Goal: Task Accomplishment & Management: Use online tool/utility

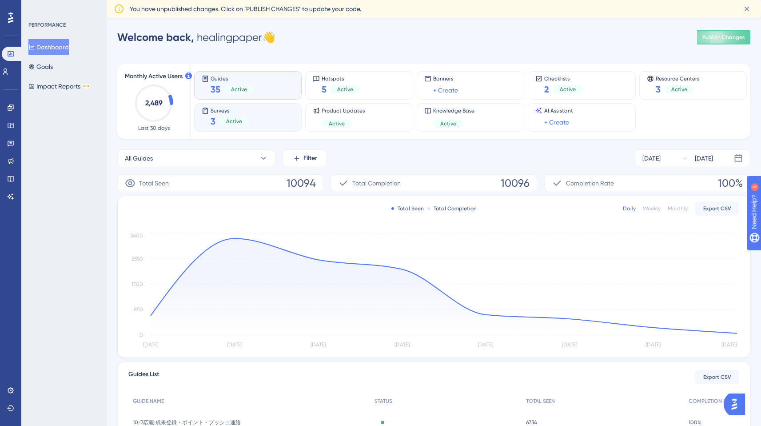
click at [264, 114] on div "Surveys 3 Active" at bounding box center [248, 117] width 92 height 20
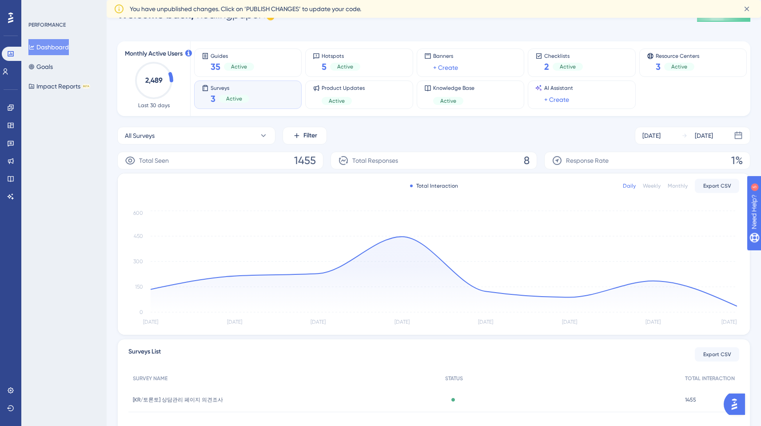
scroll to position [78, 0]
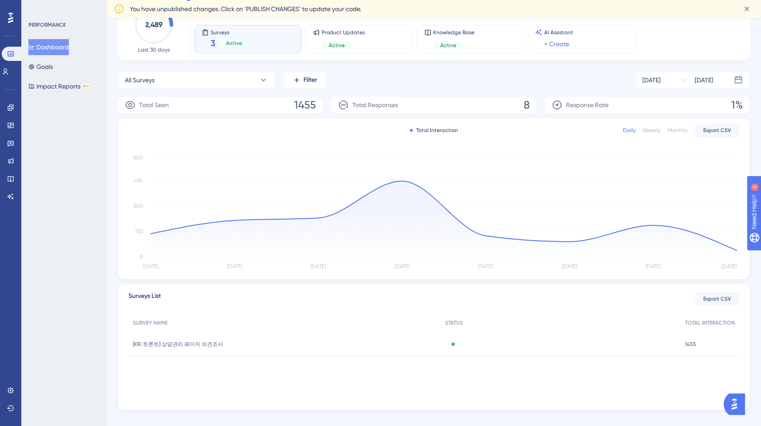
click at [194, 342] on span "[KR/토론토] 상담관리 페이지 의견조사" at bounding box center [178, 343] width 90 height 7
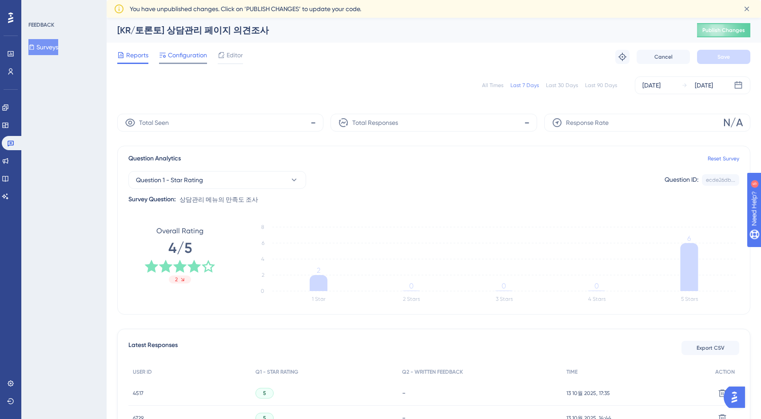
click at [191, 59] on span "Configuration" at bounding box center [187, 55] width 39 height 11
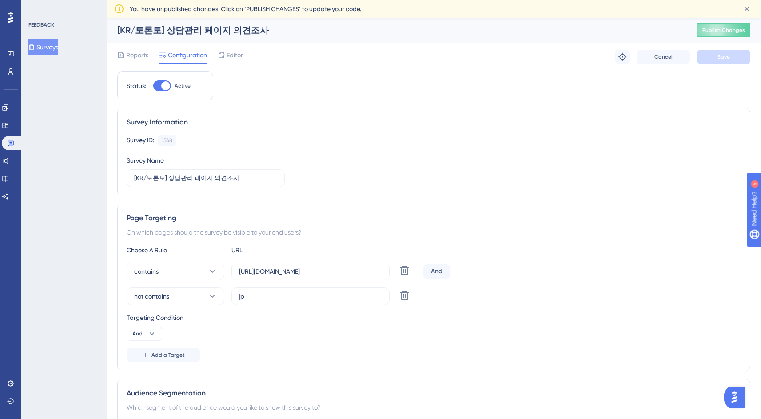
click at [238, 47] on div "Reports Configuration Editor Troubleshoot Cancel Save" at bounding box center [433, 57] width 633 height 28
click at [239, 52] on span "Editor" at bounding box center [235, 55] width 16 height 11
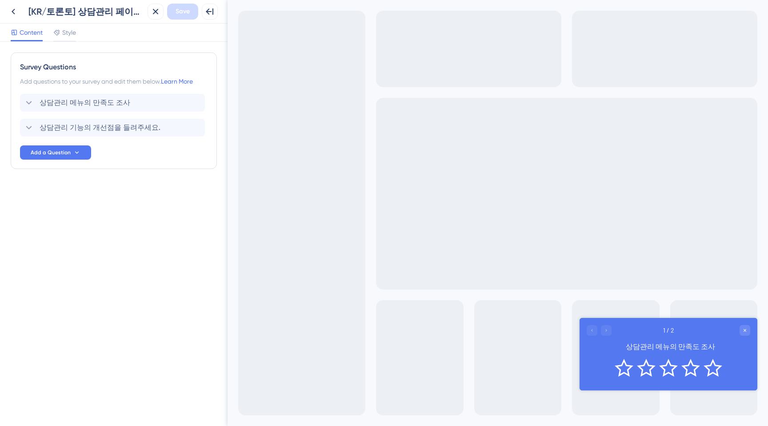
click at [606, 332] on div at bounding box center [598, 330] width 25 height 11
click at [126, 127] on span "상담관리 기능의 개선점을 들려주세요." at bounding box center [100, 127] width 121 height 11
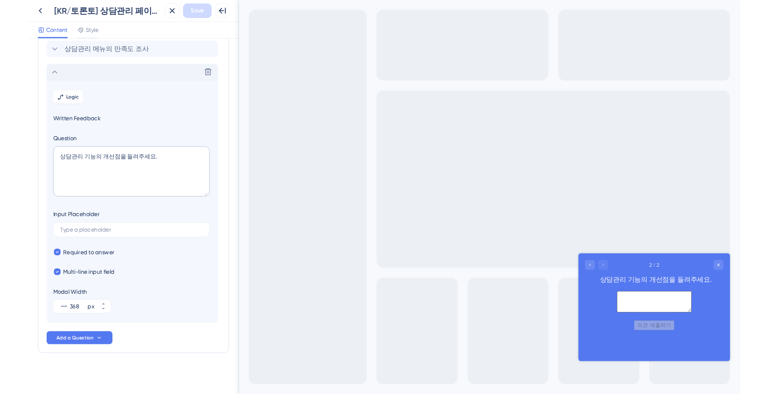
scroll to position [52, 0]
